Goal: Task Accomplishment & Management: Use online tool/utility

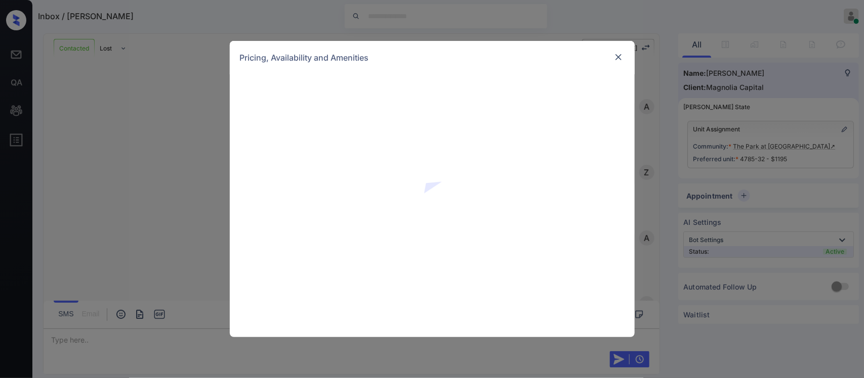
scroll to position [2322, 0]
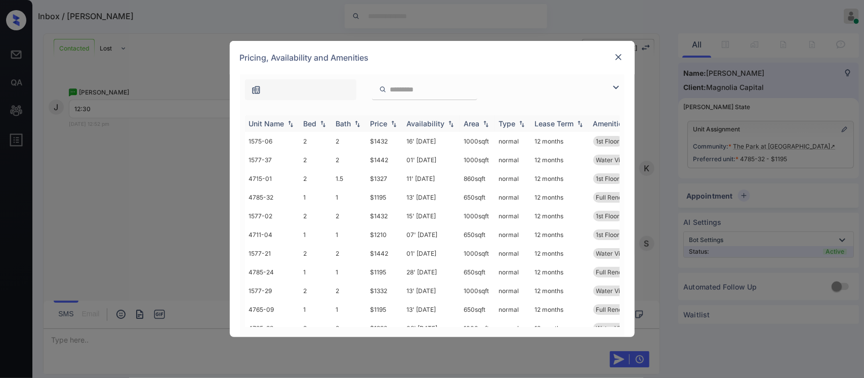
click at [389, 124] on img at bounding box center [394, 123] width 10 height 7
click at [389, 124] on img at bounding box center [394, 124] width 10 height 8
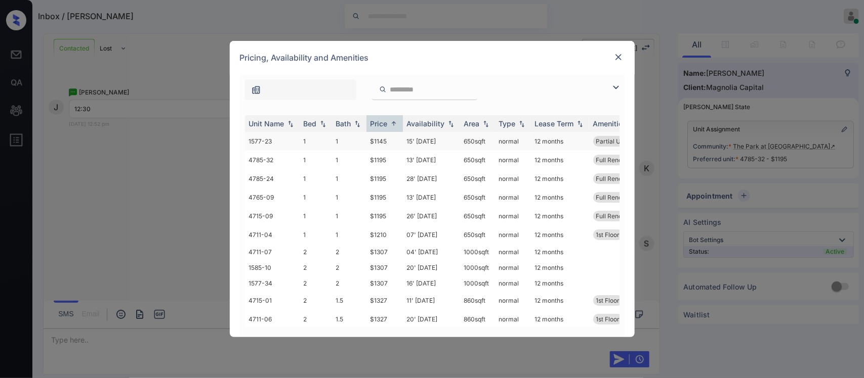
click at [388, 138] on td "$1145" at bounding box center [384, 141] width 36 height 19
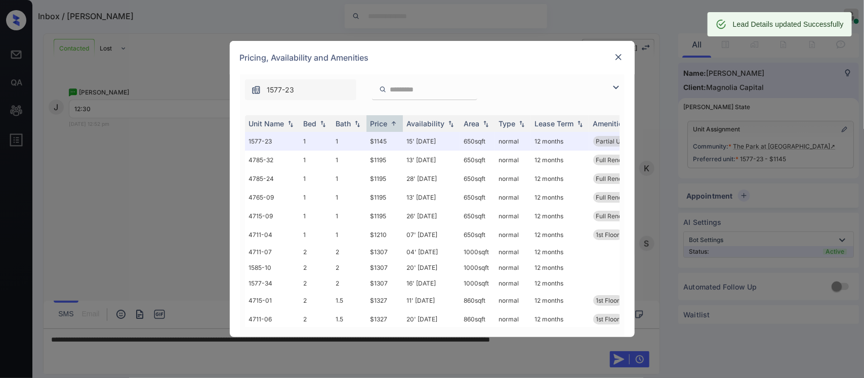
click at [618, 57] on img at bounding box center [618, 57] width 10 height 10
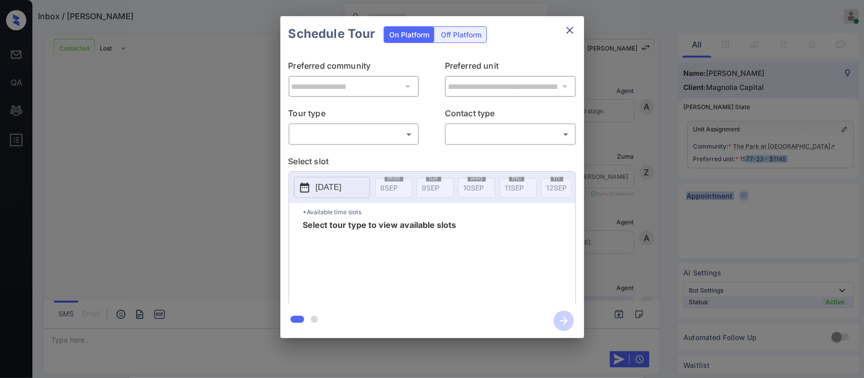
scroll to position [1380, 0]
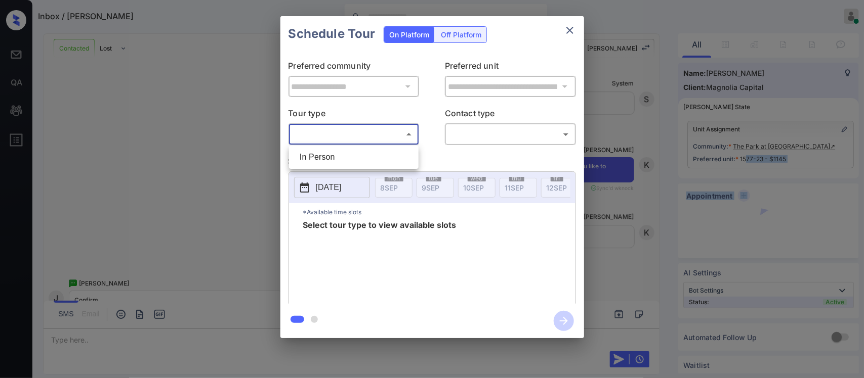
click at [368, 137] on body "Inbox / Jodie Erbach Almas Zainab Online Set yourself offline Set yourself on b…" at bounding box center [432, 189] width 864 height 378
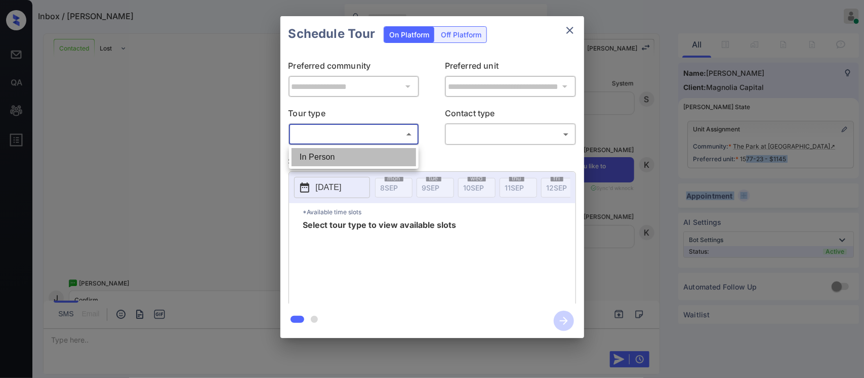
click at [368, 157] on li "In Person" at bounding box center [353, 157] width 124 height 18
type input "********"
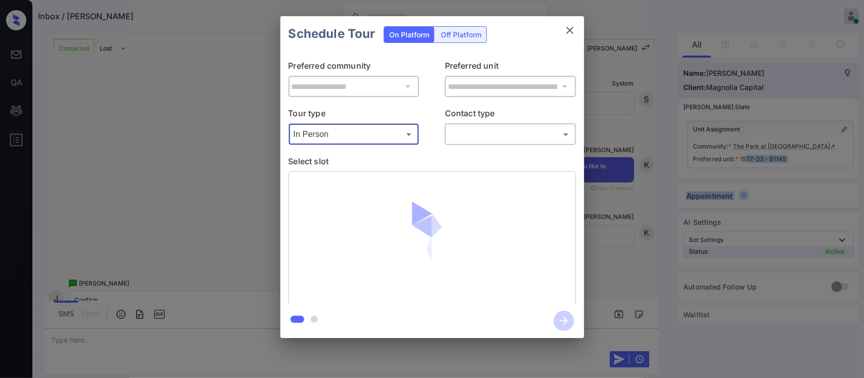
click at [500, 138] on body "Inbox / Jodie Erbach Almas Zainab Online Set yourself offline Set yourself on b…" at bounding box center [432, 189] width 864 height 378
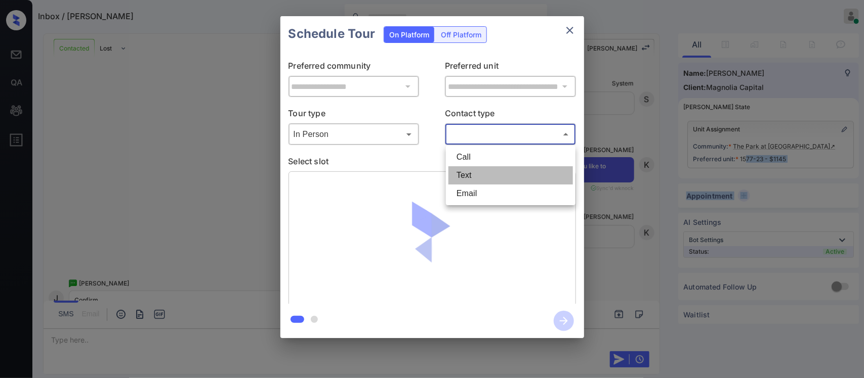
click at [484, 178] on li "Text" at bounding box center [510, 175] width 124 height 18
type input "****"
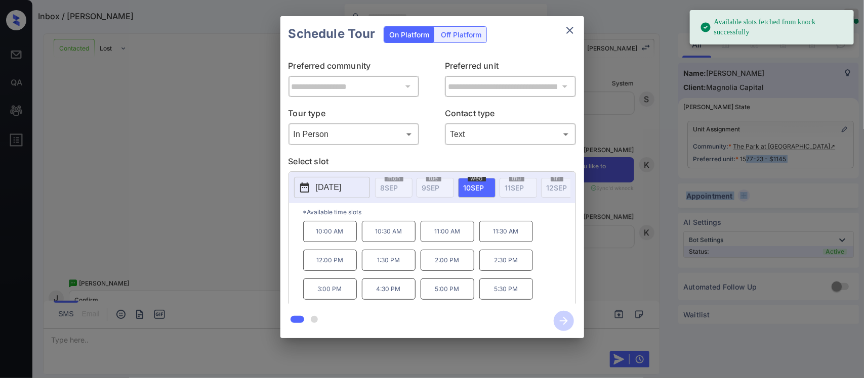
scroll to position [0, 162]
click at [455, 188] on div "sat 13 SEP" at bounding box center [438, 188] width 37 height 20
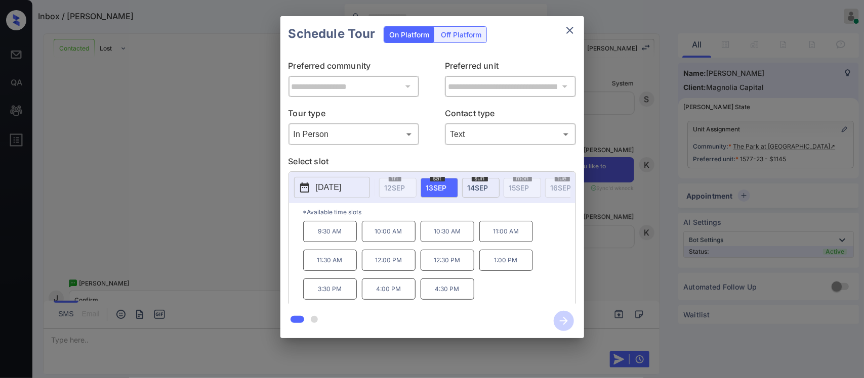
click at [444, 271] on p "12:30 PM" at bounding box center [447, 260] width 54 height 21
click at [556, 325] on icon "button" at bounding box center [564, 321] width 20 height 20
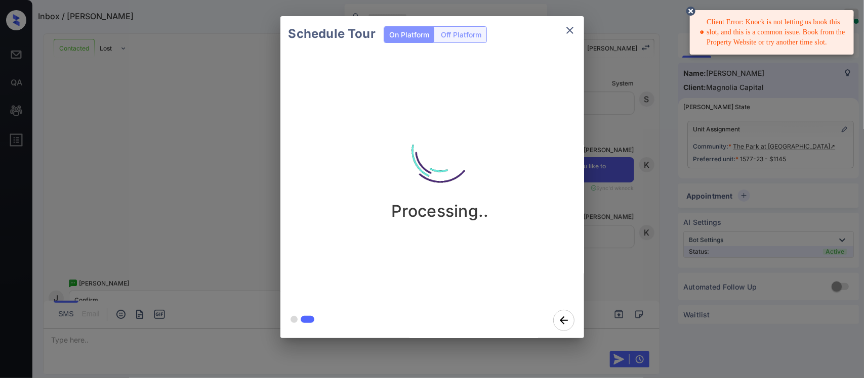
click at [732, 38] on div "Client Error: Knock is not letting us book this slot, and this is a common issu…" at bounding box center [773, 32] width 146 height 38
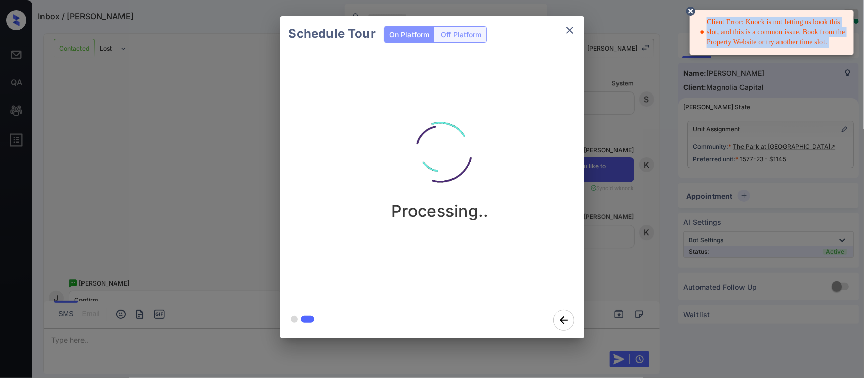
click at [732, 38] on div "Client Error: Knock is not letting us book this slot, and this is a common issu…" at bounding box center [773, 32] width 146 height 38
copy div "Client Error: Knock is not letting us book this slot, and this is a common issu…"
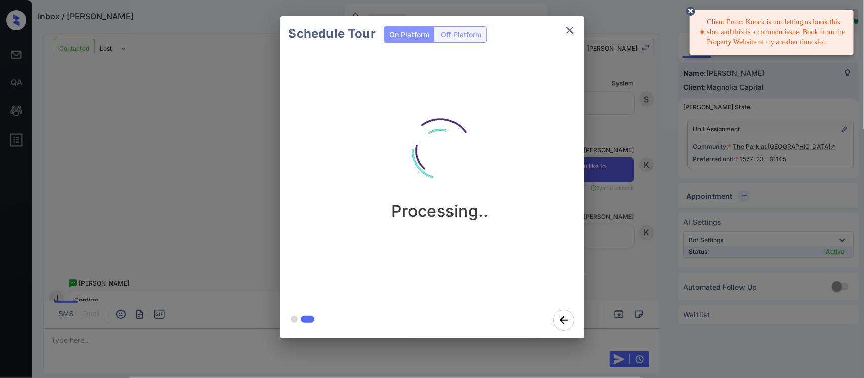
click at [648, 204] on div "Schedule Tour On Platform Off Platform Processing.." at bounding box center [432, 177] width 864 height 355
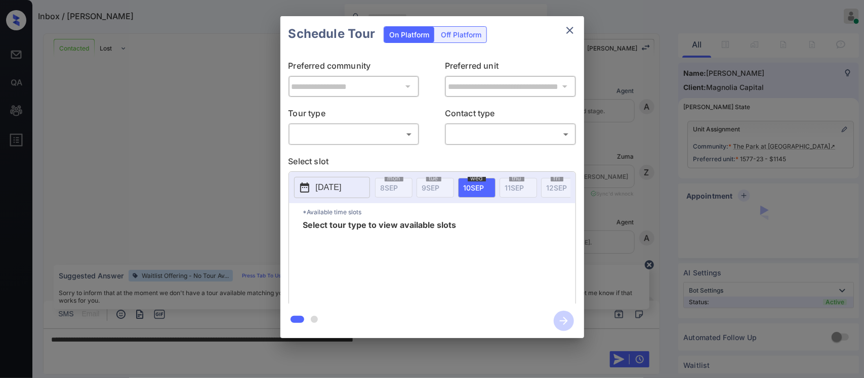
scroll to position [2274, 0]
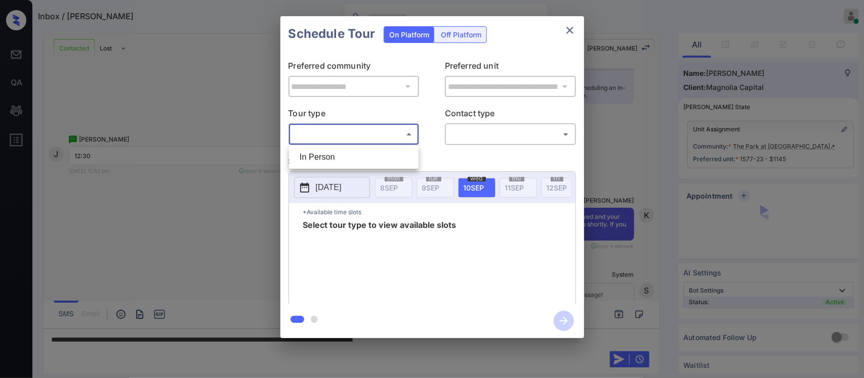
click at [351, 132] on body "Inbox / Jodie Erbach Almas Zainab Online Set yourself offline Set yourself on b…" at bounding box center [432, 189] width 864 height 378
click at [347, 146] on ul "In Person" at bounding box center [354, 157] width 130 height 23
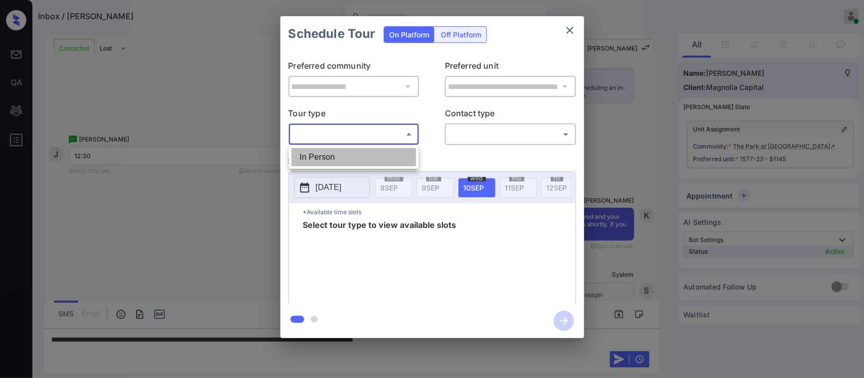
click at [346, 148] on li "In Person" at bounding box center [353, 157] width 124 height 18
type input "********"
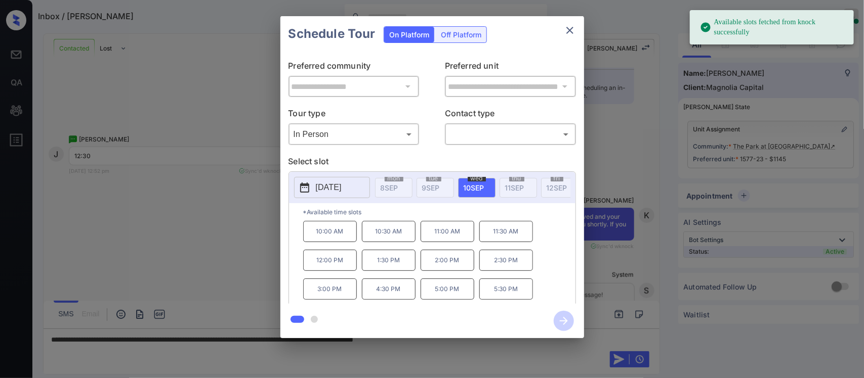
scroll to position [0, 162]
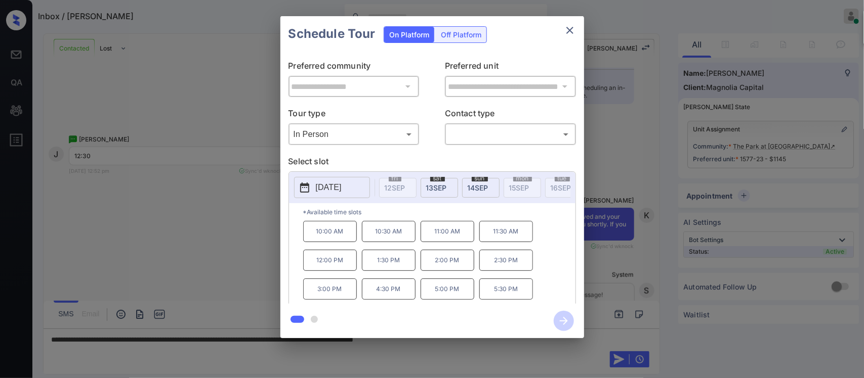
click at [456, 186] on div "sat 13 SEP" at bounding box center [438, 188] width 37 height 20
click at [564, 30] on icon "close" at bounding box center [570, 30] width 12 height 12
